Goal: Task Accomplishment & Management: Manage account settings

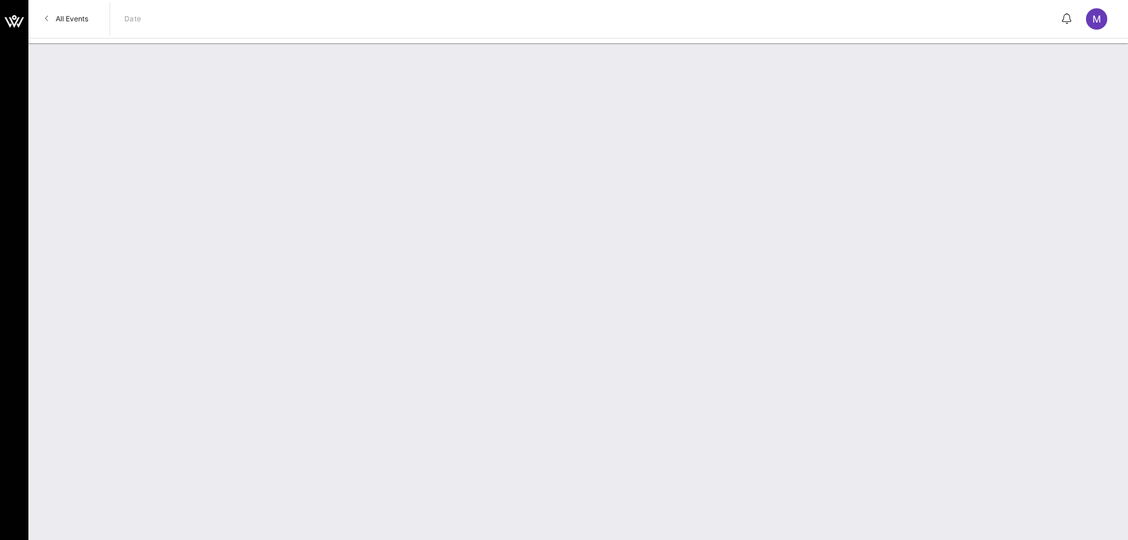
click at [79, 32] on div "All Events Date M" at bounding box center [578, 19] width 1100 height 38
click at [77, 23] on span "All Events" at bounding box center [72, 18] width 33 height 9
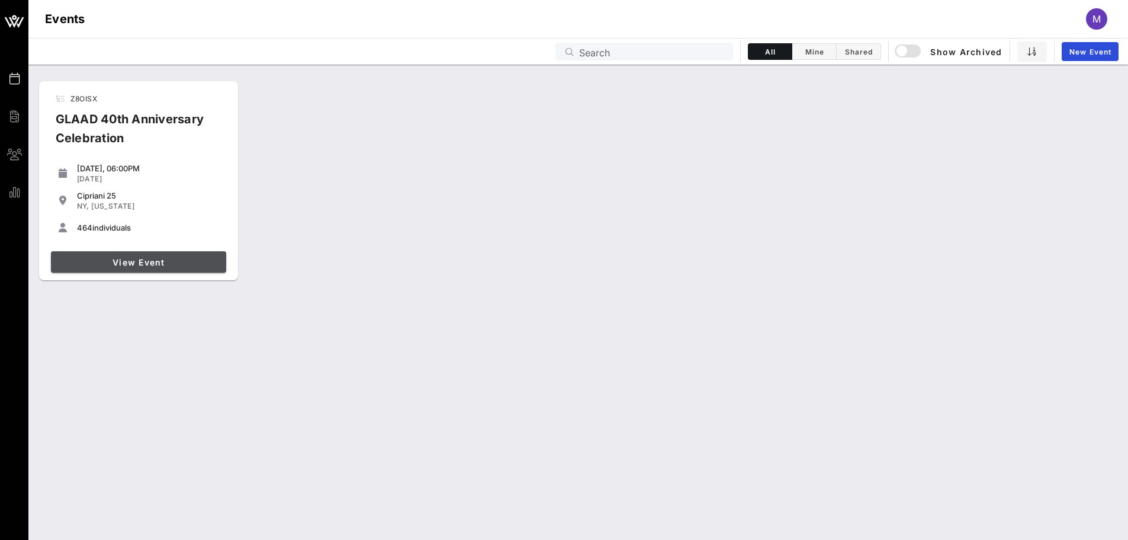
click at [134, 258] on span "View Event" at bounding box center [139, 262] width 166 height 10
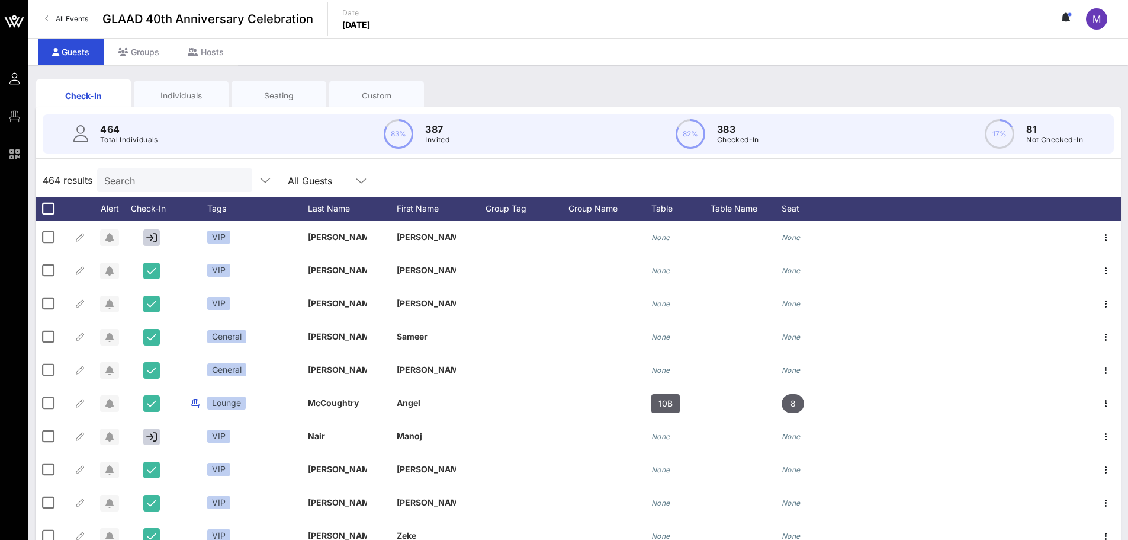
click at [185, 182] on input "Search" at bounding box center [173, 179] width 139 height 15
paste input "[PERSON_NAME]"
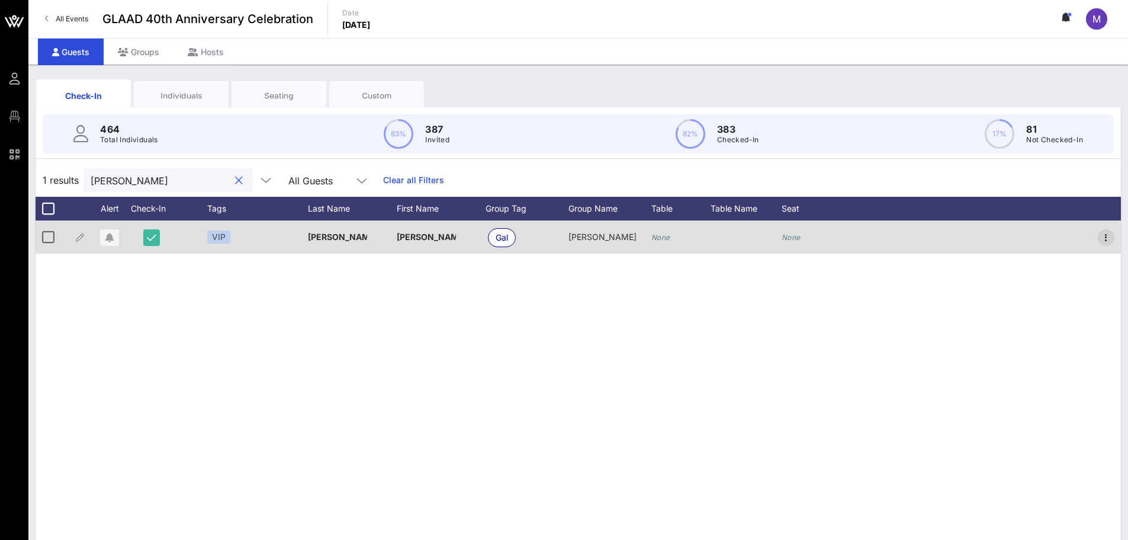
type input "[PERSON_NAME]"
click at [1105, 236] on icon "button" at bounding box center [1106, 237] width 14 height 14
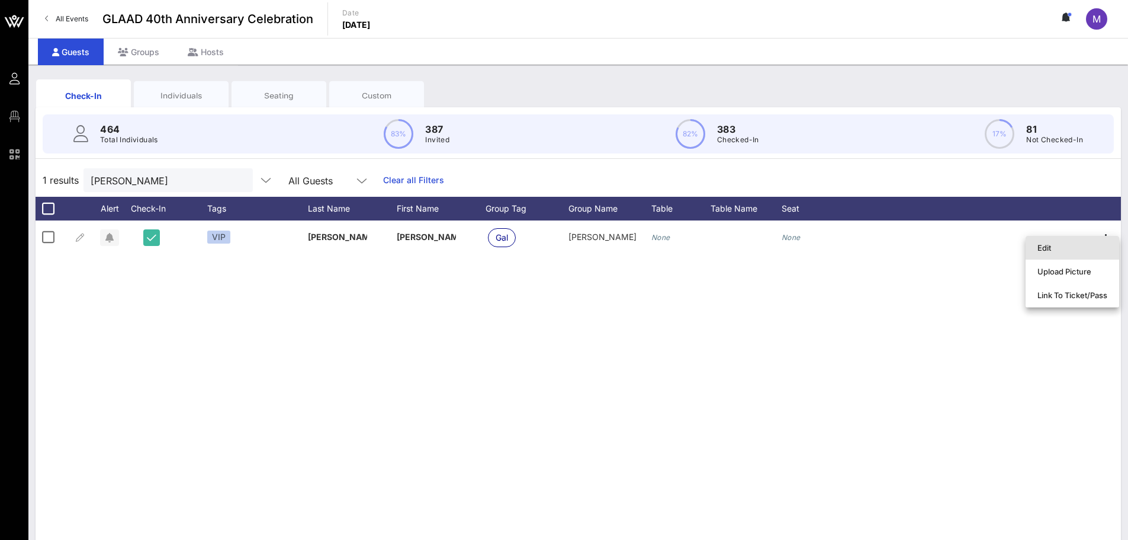
click at [1035, 245] on div "Edit" at bounding box center [1073, 248] width 94 height 24
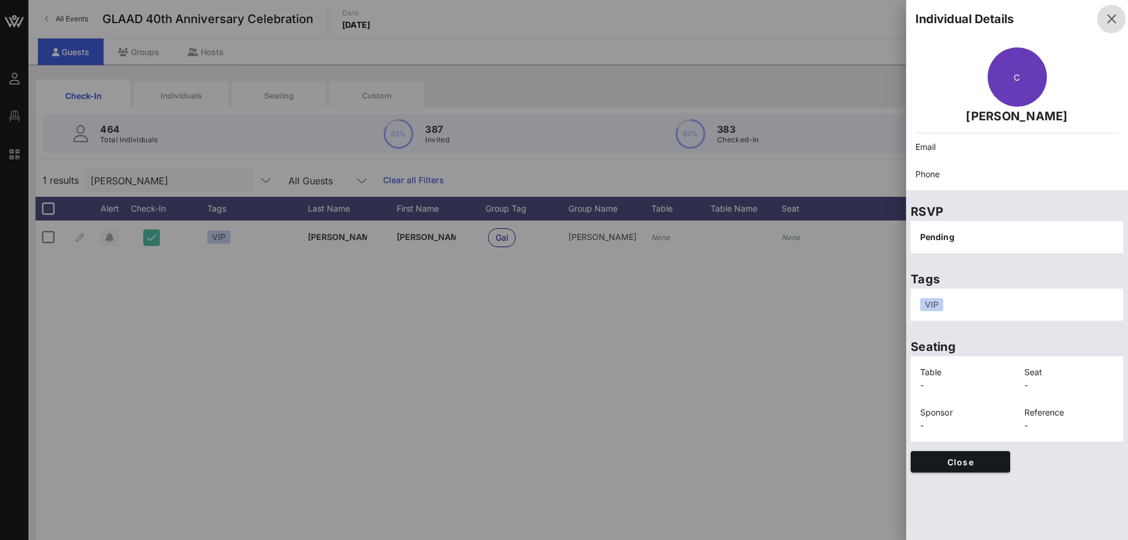
click at [1118, 20] on icon "button" at bounding box center [1112, 19] width 14 height 14
